Goal: Transaction & Acquisition: Book appointment/travel/reservation

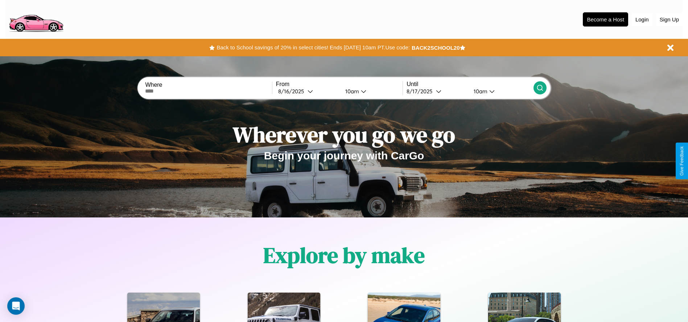
scroll to position [150, 0]
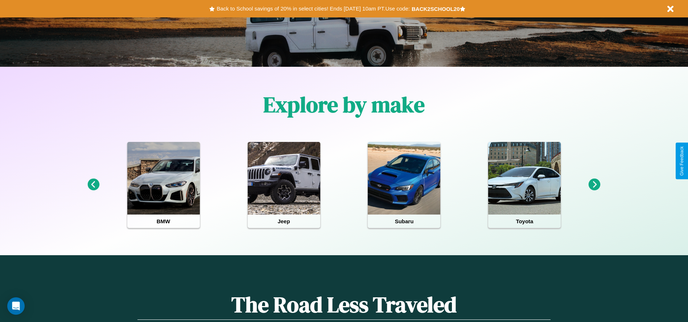
click at [594, 185] on icon at bounding box center [595, 184] width 12 height 12
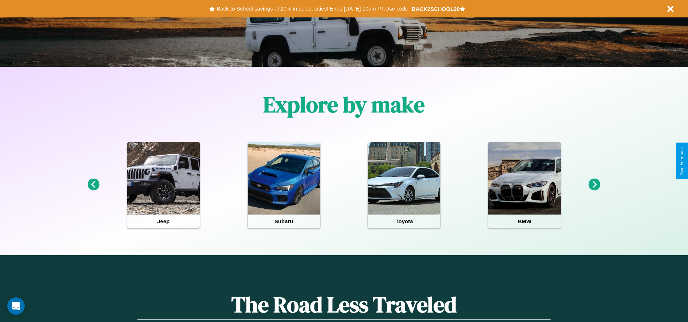
click at [93, 185] on icon at bounding box center [93, 184] width 12 height 12
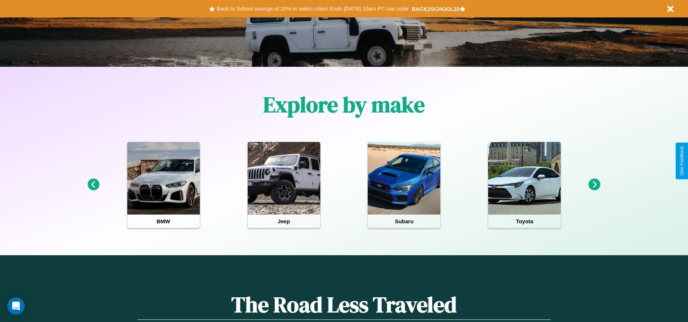
click at [93, 185] on icon at bounding box center [93, 184] width 12 height 12
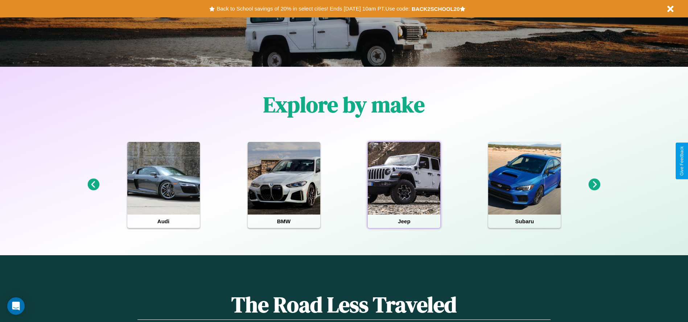
click at [404, 185] on div at bounding box center [404, 178] width 73 height 73
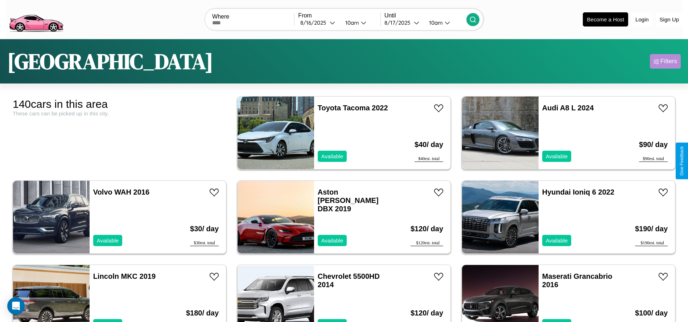
click at [665, 61] on div "Filters" at bounding box center [668, 61] width 17 height 7
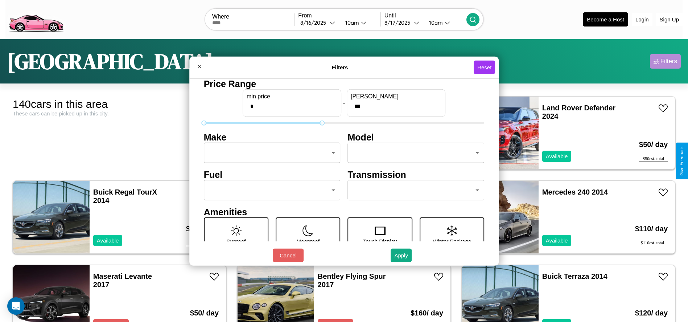
type input "***"
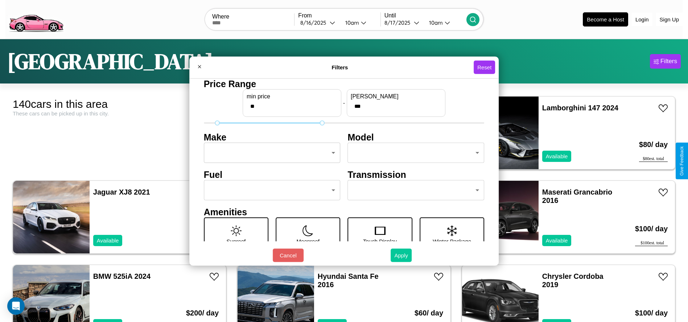
type input "**"
click at [401, 255] on button "Apply" at bounding box center [401, 254] width 21 height 13
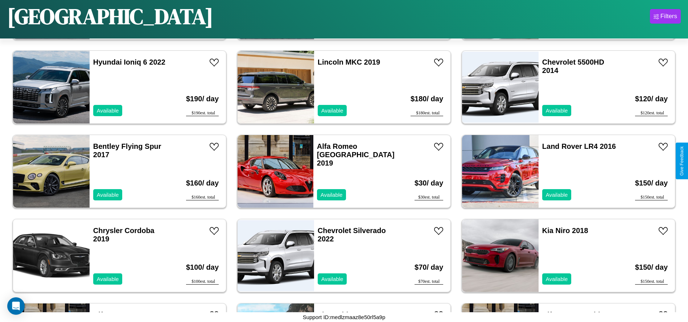
scroll to position [502, 0]
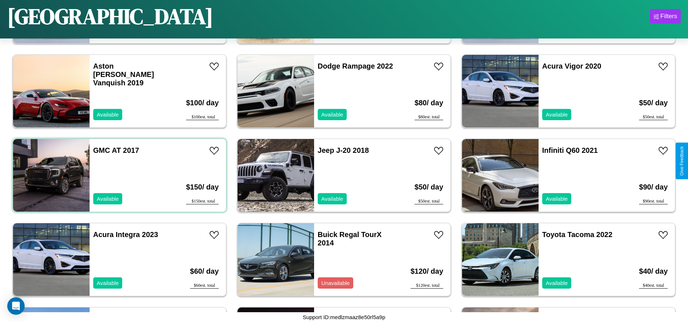
click at [119, 175] on div "GMC AT 2017 Available" at bounding box center [132, 175] width 84 height 73
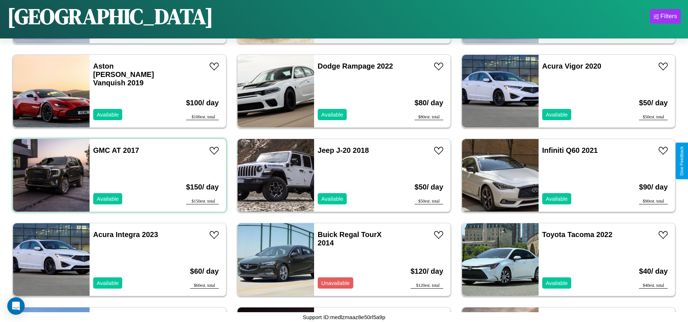
click at [119, 175] on div "GMC AT 2017 Available" at bounding box center [132, 175] width 84 height 73
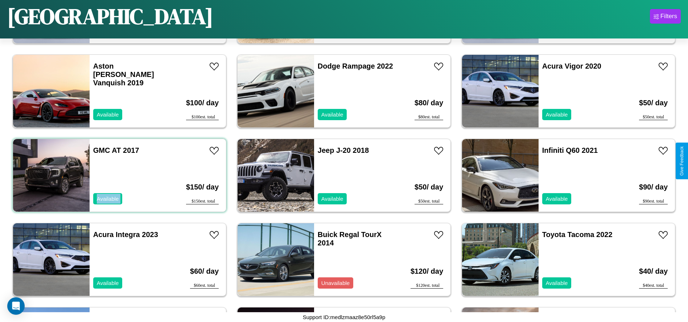
click at [119, 175] on div "GMC AT 2017 Available" at bounding box center [132, 175] width 84 height 73
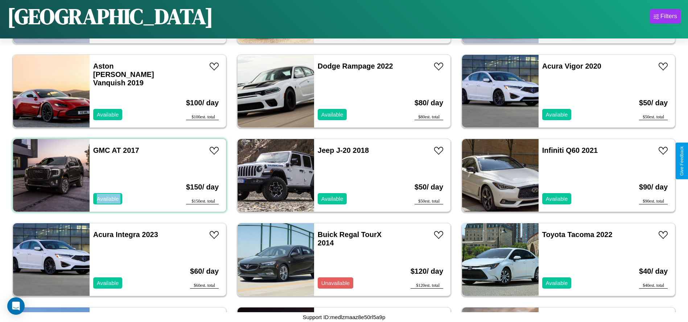
click at [119, 175] on div "GMC AT 2017 Available" at bounding box center [132, 175] width 84 height 73
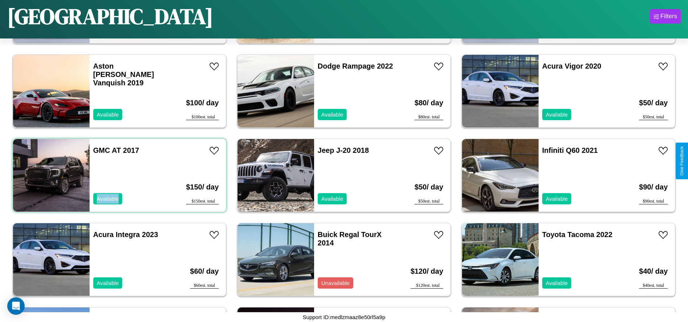
click at [119, 175] on div "GMC AT 2017 Available" at bounding box center [132, 175] width 84 height 73
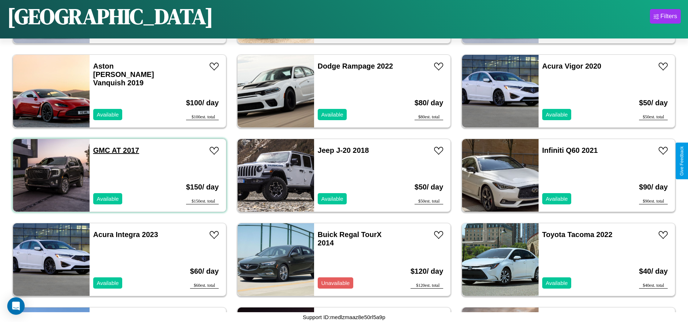
click at [101, 150] on link "GMC AT 2017" at bounding box center [116, 150] width 46 height 8
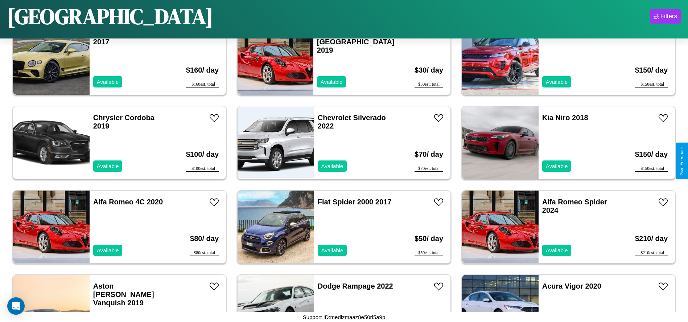
scroll to position [165, 0]
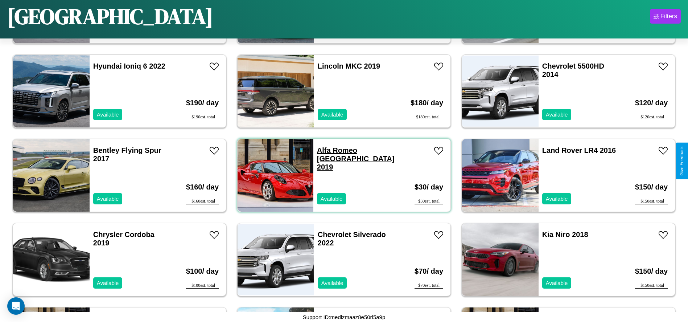
click at [335, 150] on link "Alfa Romeo Milano 2019" at bounding box center [356, 158] width 78 height 25
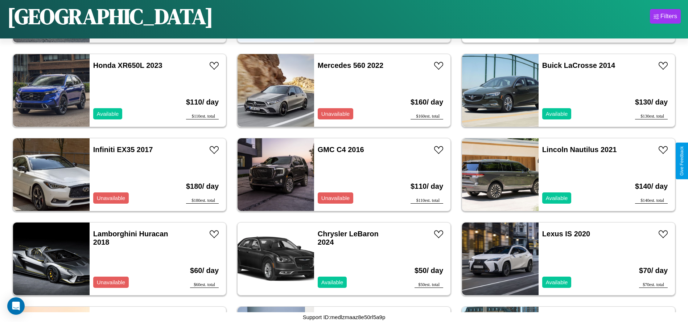
scroll to position [2689, 0]
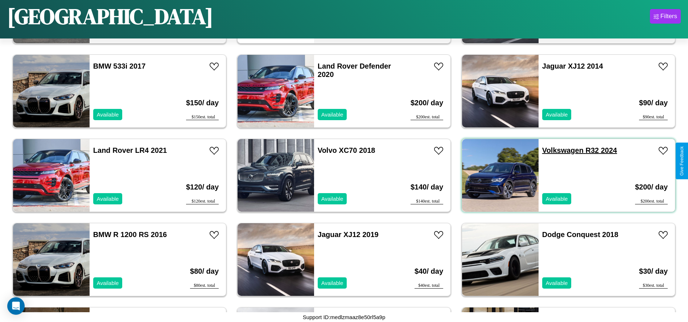
click at [558, 150] on link "Volkswagen R32 2024" at bounding box center [579, 150] width 75 height 8
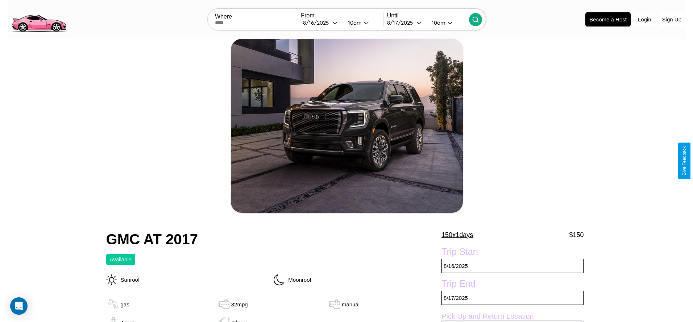
scroll to position [105, 0]
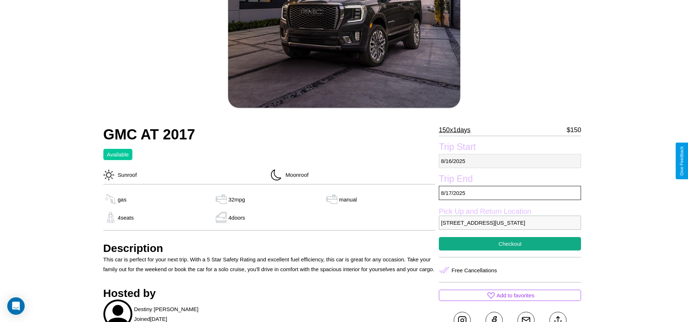
click at [510, 161] on p "8 / 16 / 2025" at bounding box center [510, 161] width 142 height 14
select select "*"
select select "****"
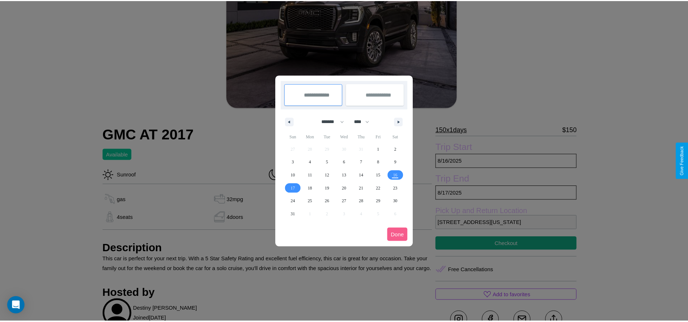
scroll to position [0, 0]
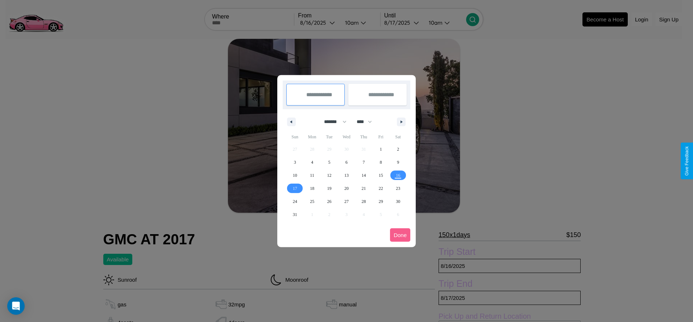
click at [318, 22] on div at bounding box center [346, 161] width 693 height 322
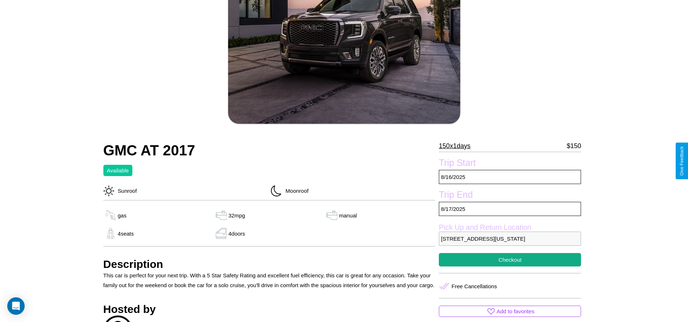
scroll to position [197, 0]
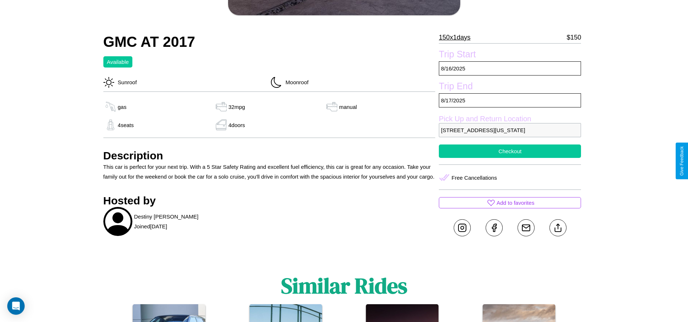
click at [510, 158] on button "Checkout" at bounding box center [510, 150] width 142 height 13
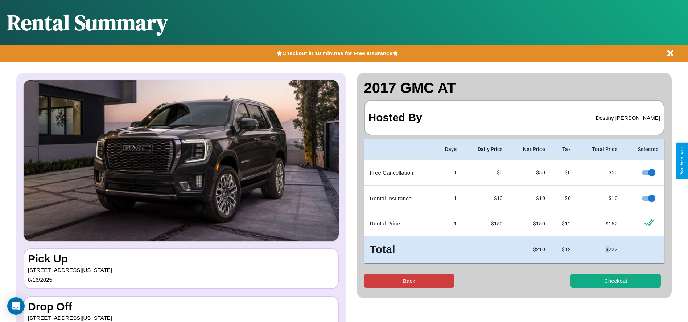
click at [409, 280] on button "Back" at bounding box center [409, 280] width 90 height 13
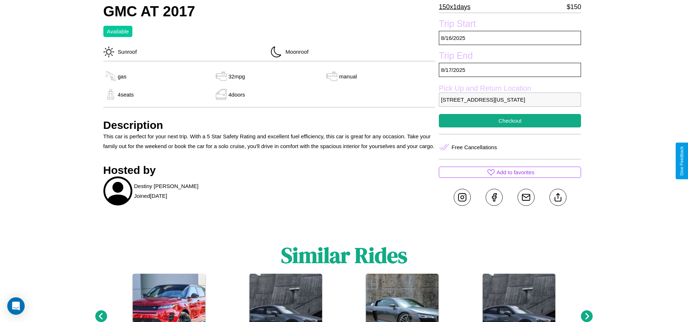
scroll to position [300, 0]
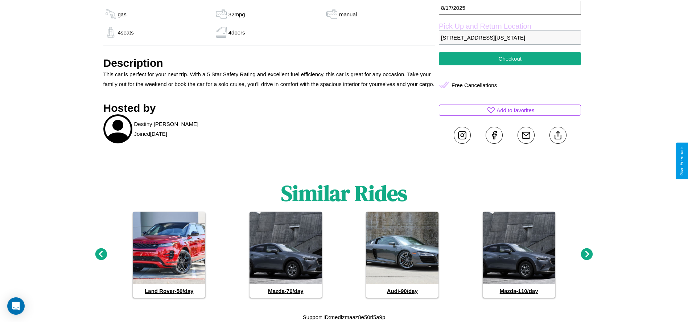
click at [101, 254] on icon at bounding box center [101, 254] width 12 height 12
